Goal: Check status: Check status

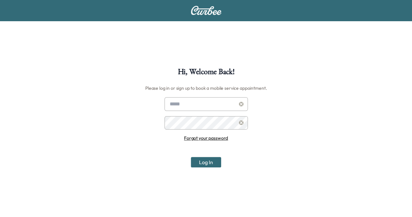
type input "**********"
click at [206, 166] on button "Log In" at bounding box center [206, 162] width 30 height 10
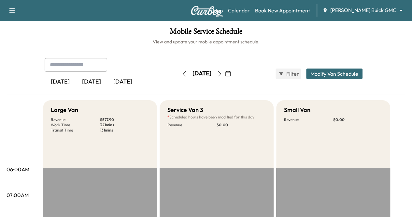
click at [222, 75] on icon "button" at bounding box center [219, 73] width 5 height 5
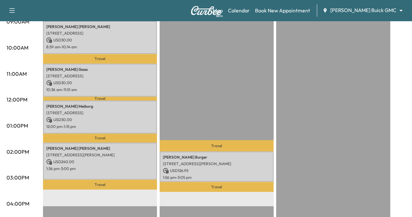
scroll to position [215, 0]
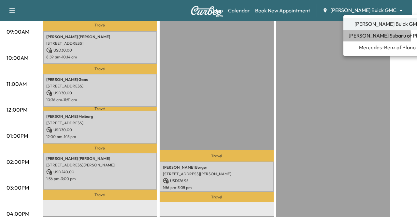
click at [365, 37] on span "[PERSON_NAME] Subaru of Plano" at bounding box center [388, 36] width 78 height 8
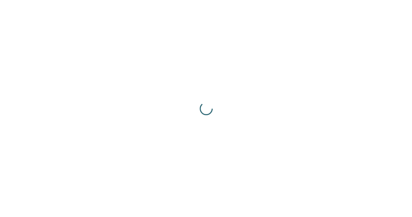
scroll to position [0, 0]
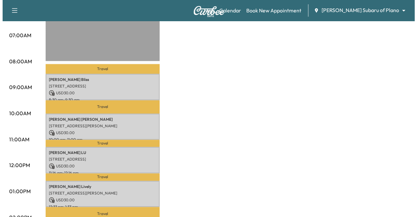
scroll to position [163, 0]
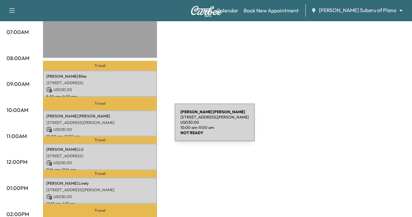
click at [126, 127] on p "USD 30.00" at bounding box center [100, 130] width 108 height 6
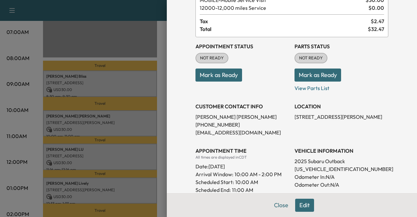
scroll to position [65, 0]
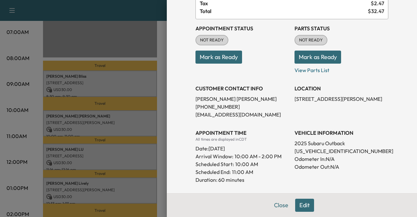
drag, startPoint x: 364, startPoint y: 120, endPoint x: 225, endPoint y: 121, distance: 139.5
click at [225, 121] on div "Appointment Status NOT READY Mark as Ready Parts Status NOT READY Mark as Ready…" at bounding box center [292, 127] width 193 height 216
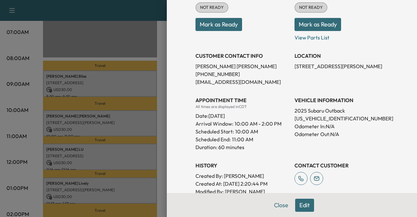
scroll to position [130, 0]
